Goal: Find specific page/section: Find specific page/section

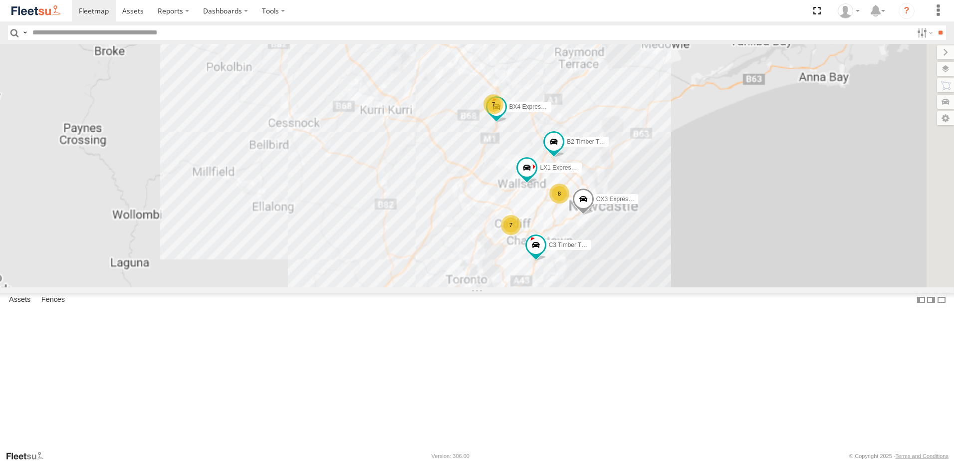
click at [0, 0] on span "Asset" at bounding box center [0, 0] width 0 height 0
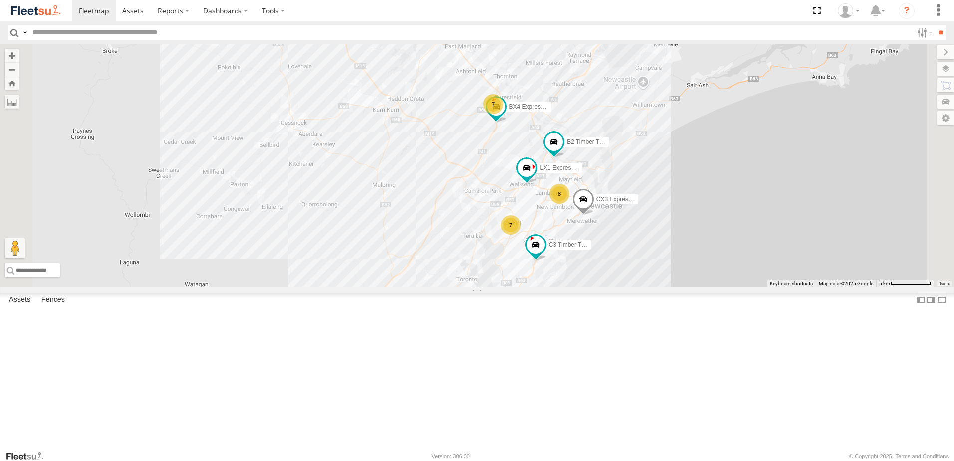
click at [0, 0] on span "Asset" at bounding box center [0, 0] width 0 height 0
click at [0, 0] on div "Lambton Utes" at bounding box center [0, 0] width 0 height 0
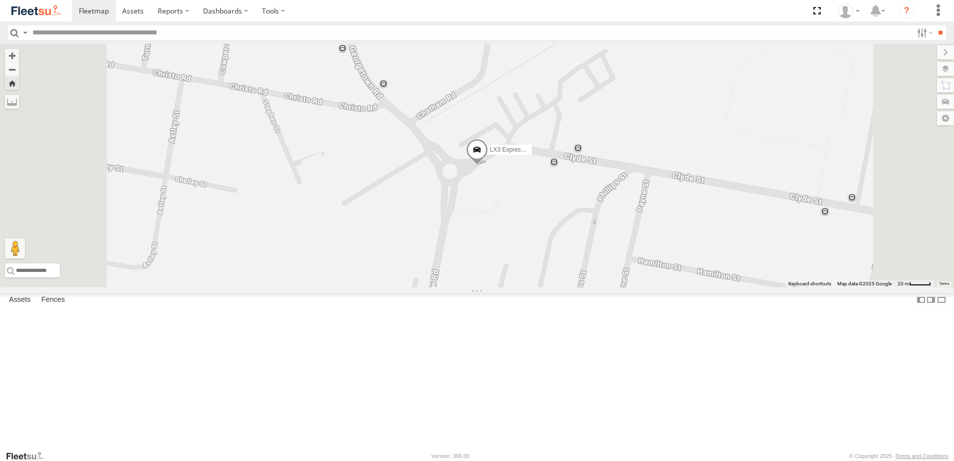
click at [0, 0] on div "LX4 Express Ute" at bounding box center [0, 0] width 0 height 0
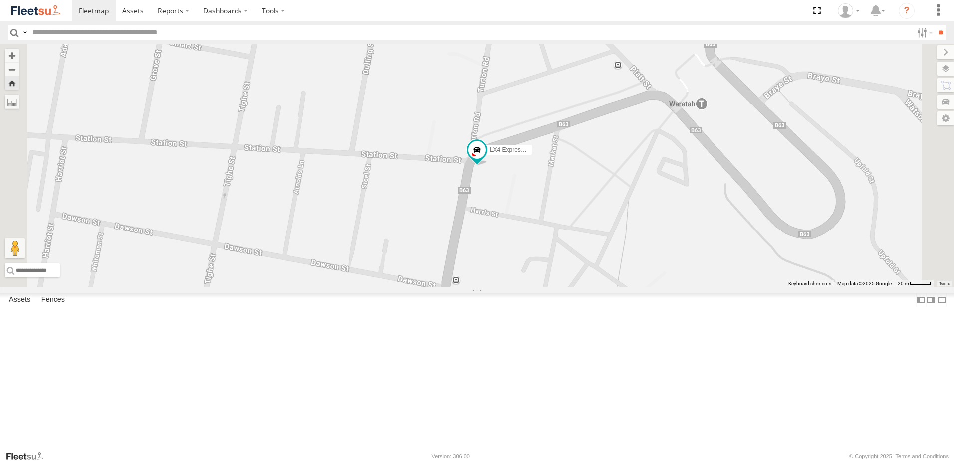
click at [0, 0] on div "Lambton Utes" at bounding box center [0, 0] width 0 height 0
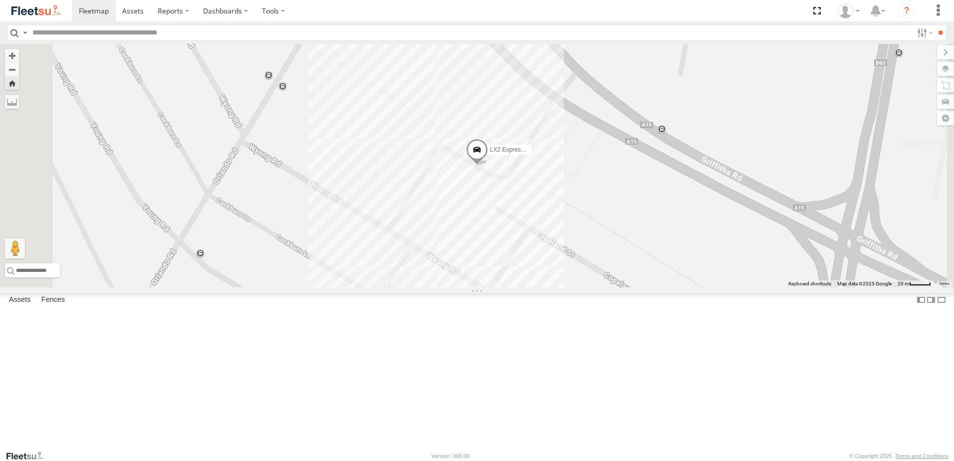
click at [0, 0] on div "LX1 Express Ute" at bounding box center [0, 0] width 0 height 0
